Goal: Navigation & Orientation: Find specific page/section

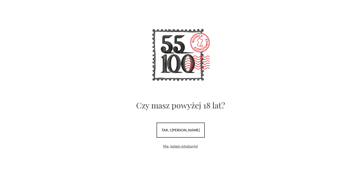
click at [162, 123] on link "tak, i uwielbiam wino" at bounding box center [180, 129] width 48 height 15
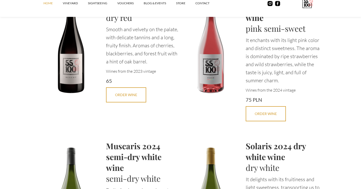
scroll to position [1158, 0]
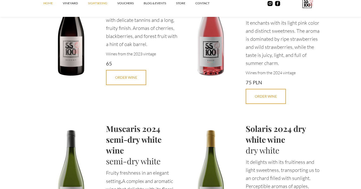
click at [96, 6] on link "SIGHTSEEING" at bounding box center [102, 3] width 29 height 15
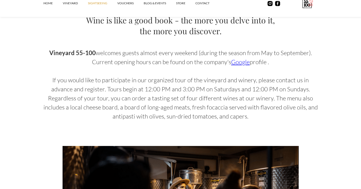
scroll to position [329, 0]
